Goal: Task Accomplishment & Management: Manage account settings

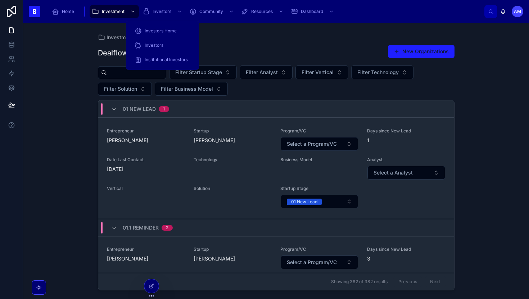
scroll to position [408, 0]
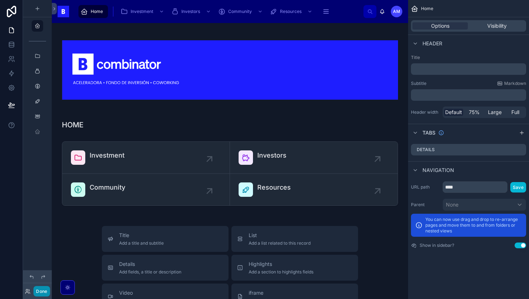
click at [41, 292] on button "Done" at bounding box center [41, 291] width 16 height 10
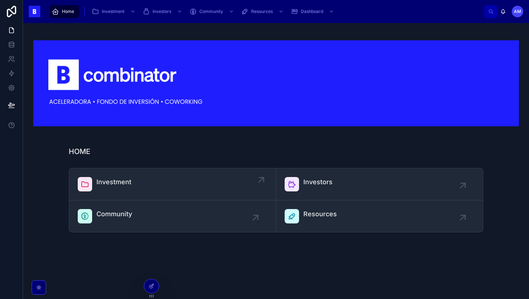
click at [86, 189] on div at bounding box center [85, 184] width 14 height 14
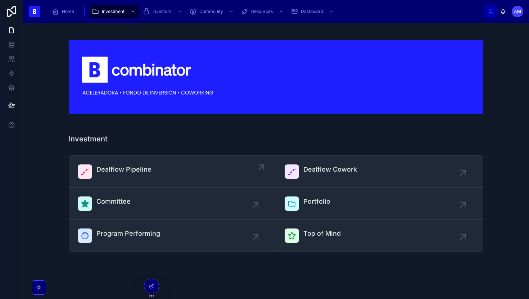
click at [128, 157] on link "Dealflow Pipeline" at bounding box center [172, 172] width 207 height 32
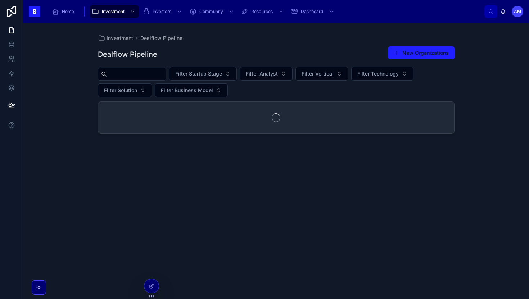
click at [132, 77] on input "text" at bounding box center [136, 74] width 59 height 10
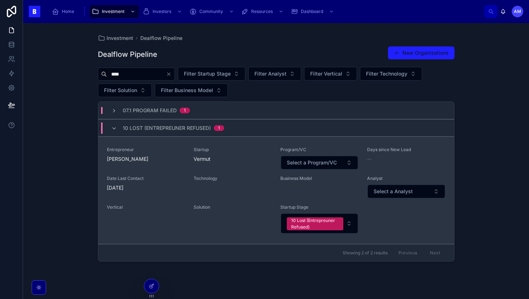
type input "****"
click at [157, 157] on span "[PERSON_NAME]" at bounding box center [146, 158] width 78 height 7
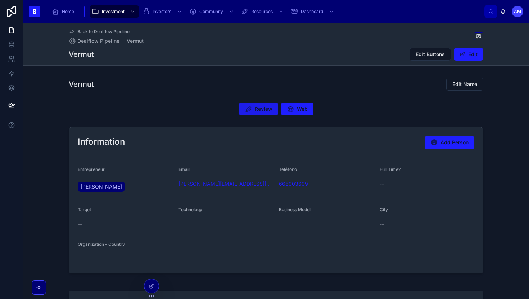
click at [267, 108] on span "Review" at bounding box center [264, 108] width 18 height 7
click at [269, 112] on span "Review" at bounding box center [264, 108] width 18 height 7
click at [264, 112] on span "Review" at bounding box center [264, 108] width 18 height 7
click at [462, 54] on span at bounding box center [462, 54] width 6 height 6
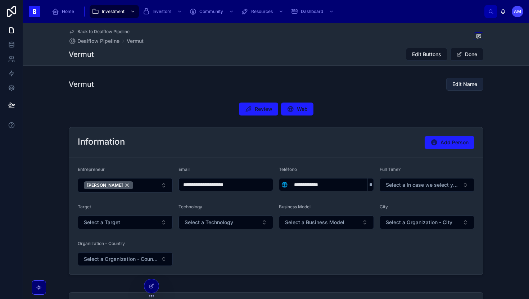
click at [449, 87] on button "Edit Name" at bounding box center [464, 84] width 37 height 13
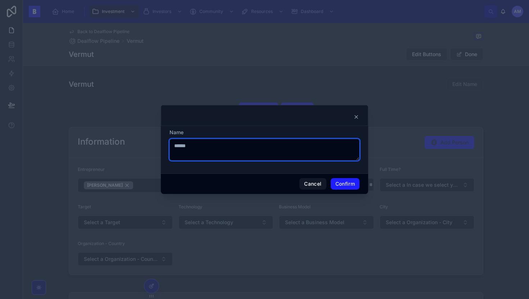
click at [240, 155] on textarea "******" at bounding box center [264, 150] width 190 height 22
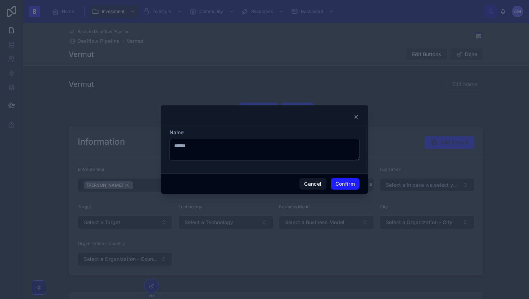
click at [339, 177] on div "Cancel Confirm" at bounding box center [264, 183] width 207 height 21
click at [339, 179] on button "Confirm" at bounding box center [345, 184] width 29 height 12
click at [345, 184] on button "Confirm" at bounding box center [345, 184] width 29 height 12
click at [358, 119] on icon at bounding box center [356, 117] width 6 height 6
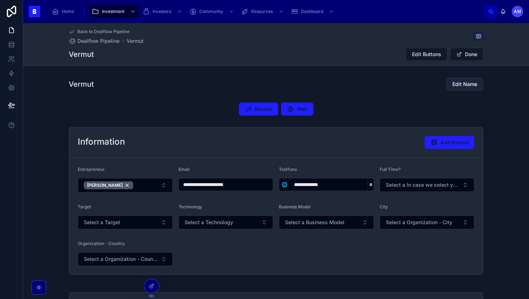
click at [468, 84] on span "Edit Name" at bounding box center [464, 84] width 25 height 7
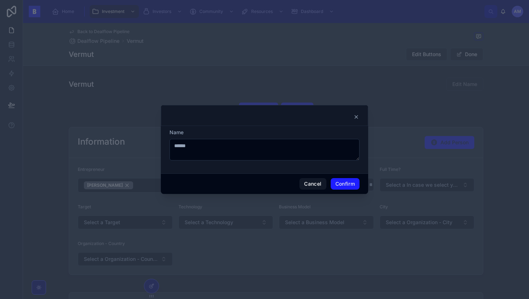
click at [357, 117] on icon at bounding box center [356, 117] width 6 height 6
